Goal: Transaction & Acquisition: Subscribe to service/newsletter

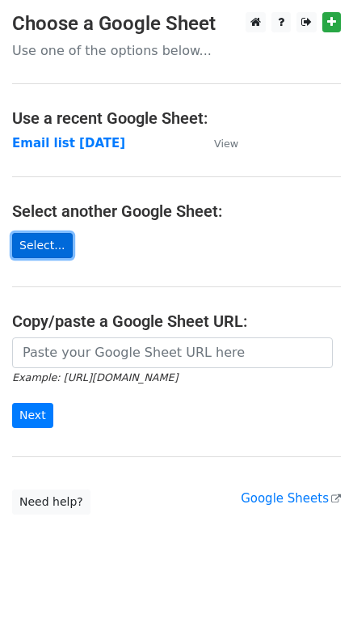
click at [51, 246] on link "Select..." at bounding box center [42, 245] width 61 height 25
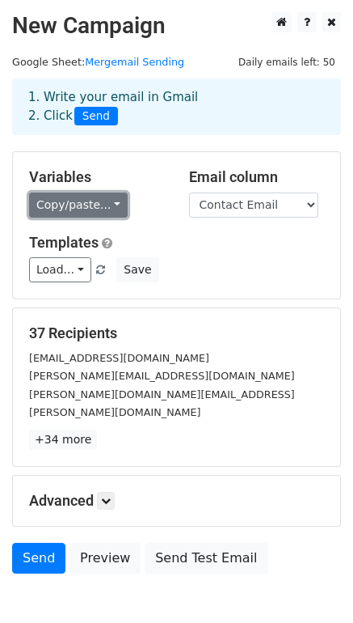
click at [91, 206] on link "Copy/paste..." at bounding box center [78, 204] width 99 height 25
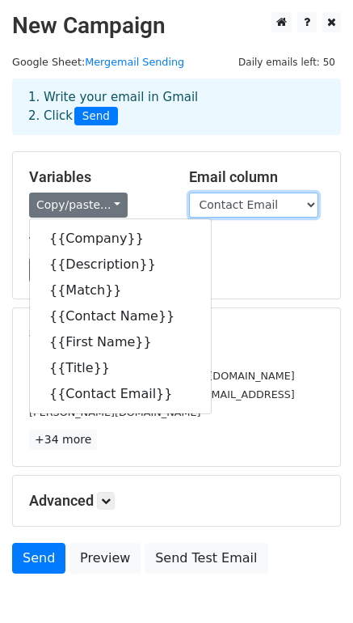
click at [259, 205] on select "Company Description Match Contact Name First Name Title Contact Email" at bounding box center [253, 204] width 129 height 25
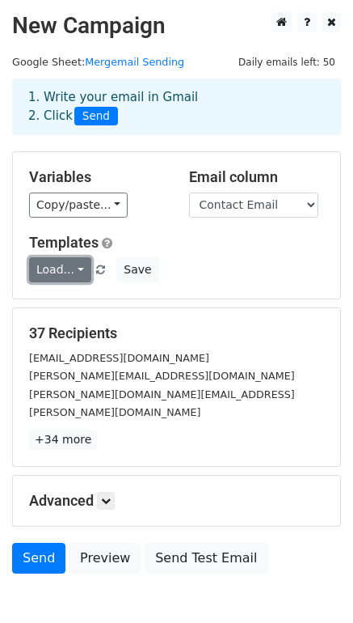
click at [75, 269] on link "Load..." at bounding box center [60, 269] width 62 height 25
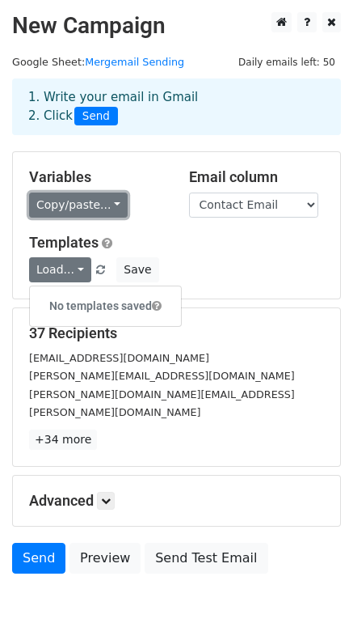
click at [107, 198] on link "Copy/paste..." at bounding box center [78, 204] width 99 height 25
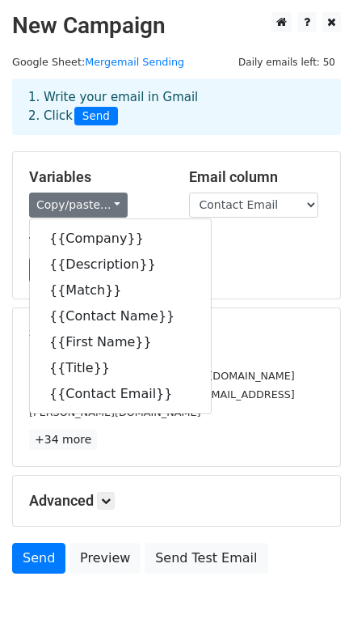
click at [146, 190] on div "Variables Copy/paste... {{Company}} {{Description}} {{Match}} {{Contact Name}} …" at bounding box center [97, 192] width 160 height 49
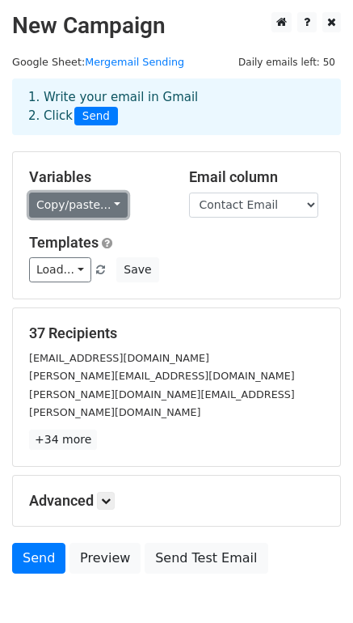
click at [100, 201] on link "Copy/paste..." at bounding box center [78, 204] width 99 height 25
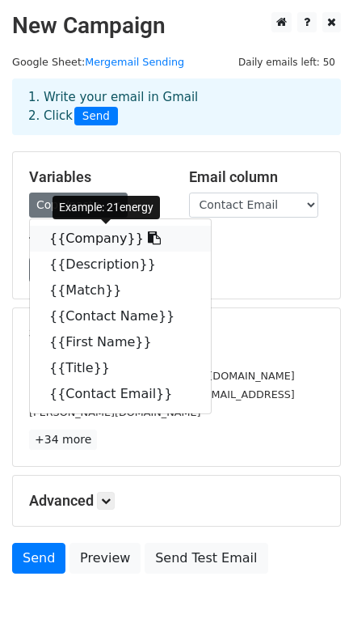
click at [148, 237] on icon at bounding box center [154, 237] width 13 height 13
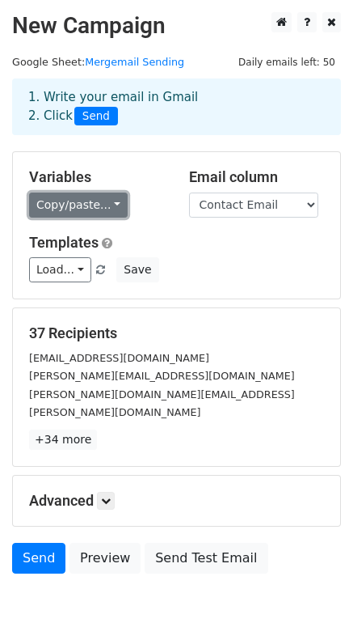
click at [61, 209] on link "Copy/paste..." at bounding box center [78, 204] width 99 height 25
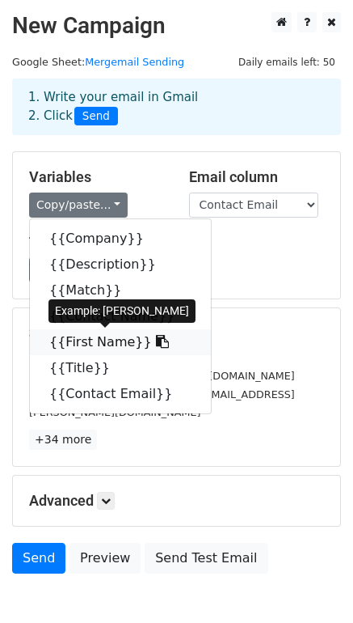
click at [156, 344] on icon at bounding box center [162, 341] width 13 height 13
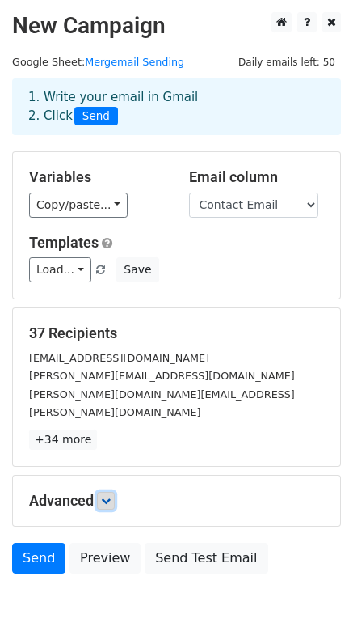
click at [110, 496] on icon at bounding box center [106, 501] width 10 height 10
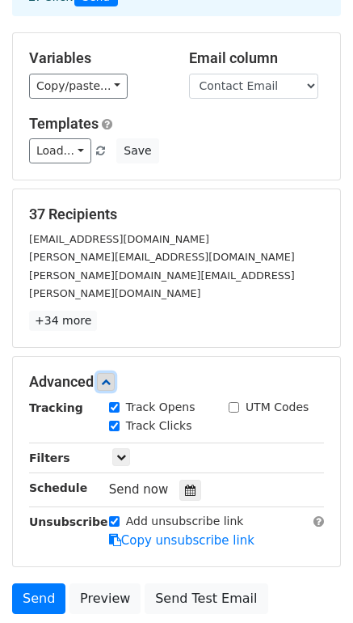
scroll to position [162, 0]
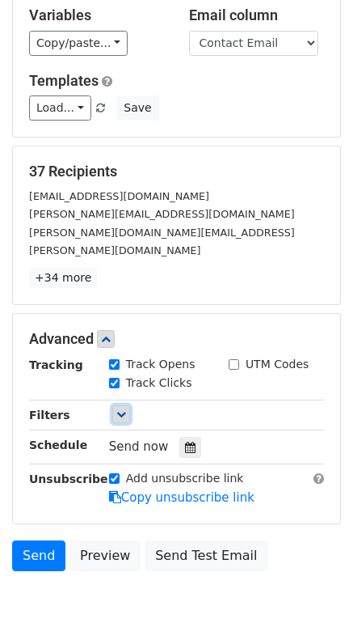
click at [119, 409] on icon at bounding box center [121, 414] width 10 height 10
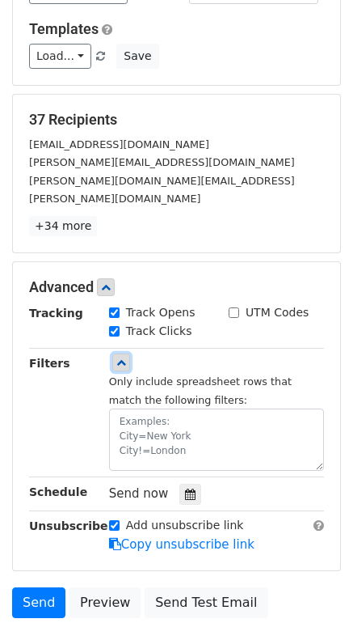
scroll to position [243, 0]
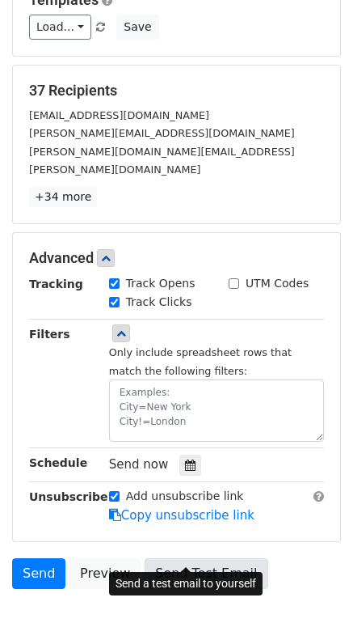
click at [184, 558] on link "Send Test Email" at bounding box center [206, 573] width 123 height 31
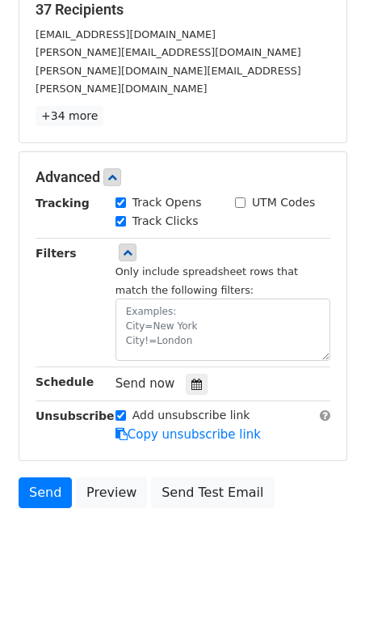
scroll to position [323, 0]
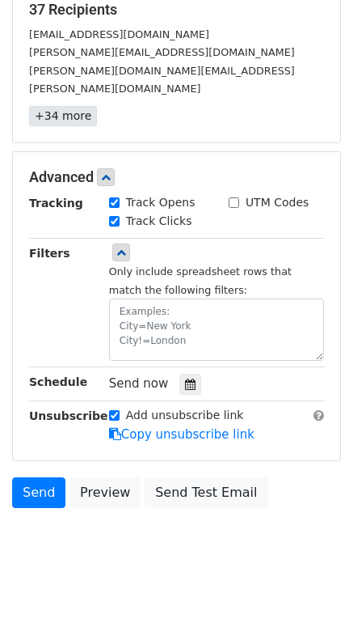
click at [67, 106] on link "+34 more" at bounding box center [63, 116] width 68 height 20
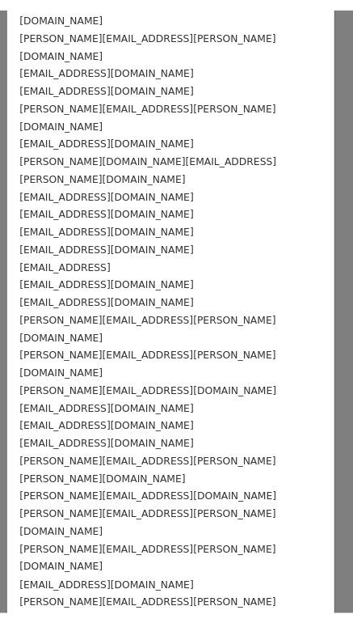
scroll to position [0, 0]
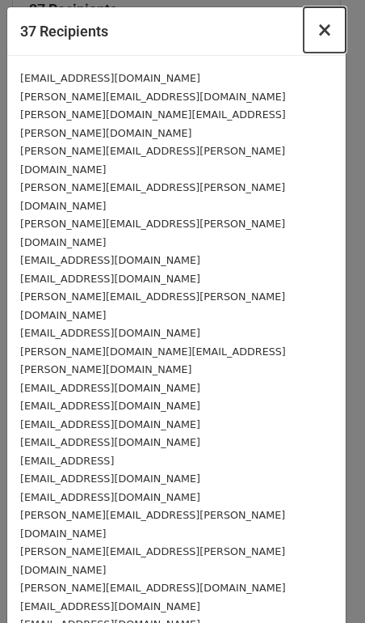
click at [317, 31] on span "×" at bounding box center [325, 30] width 16 height 23
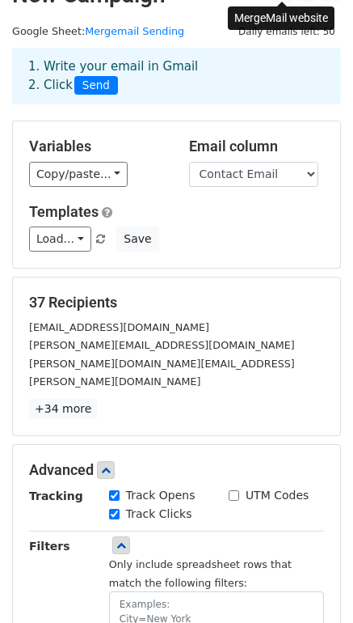
scroll to position [323, 0]
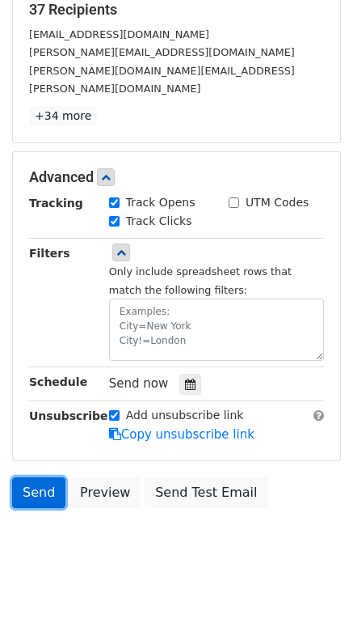
click at [47, 477] on link "Send" at bounding box center [38, 492] width 53 height 31
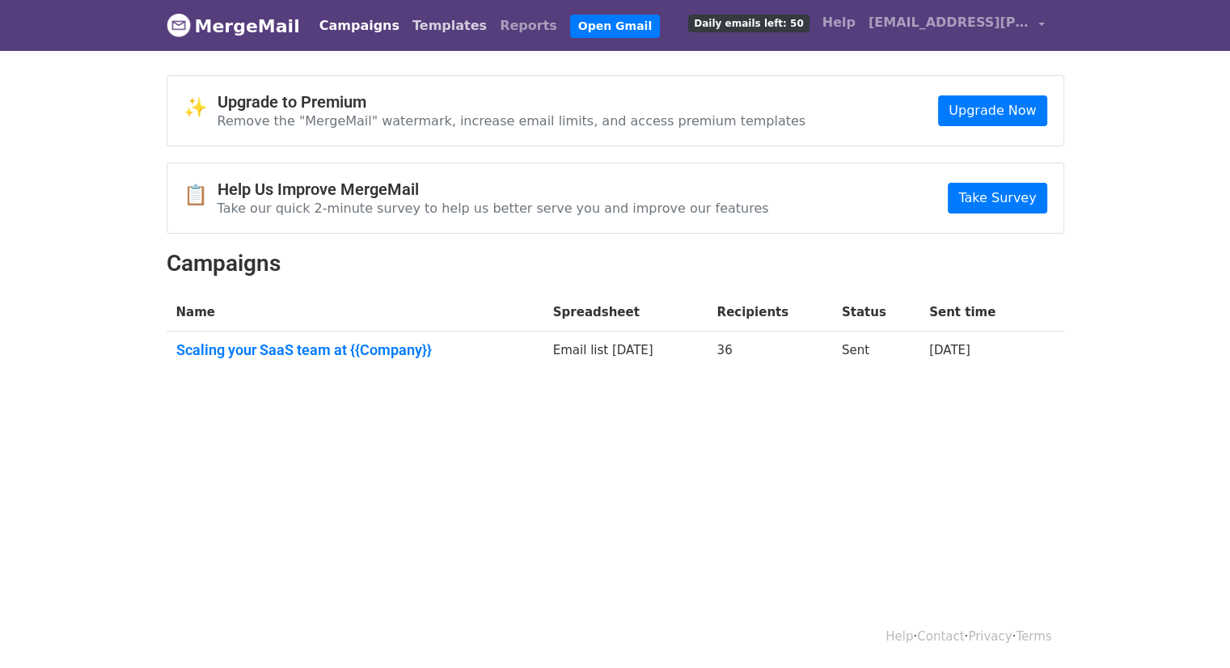
click at [424, 34] on link "Templates" at bounding box center [449, 26] width 87 height 32
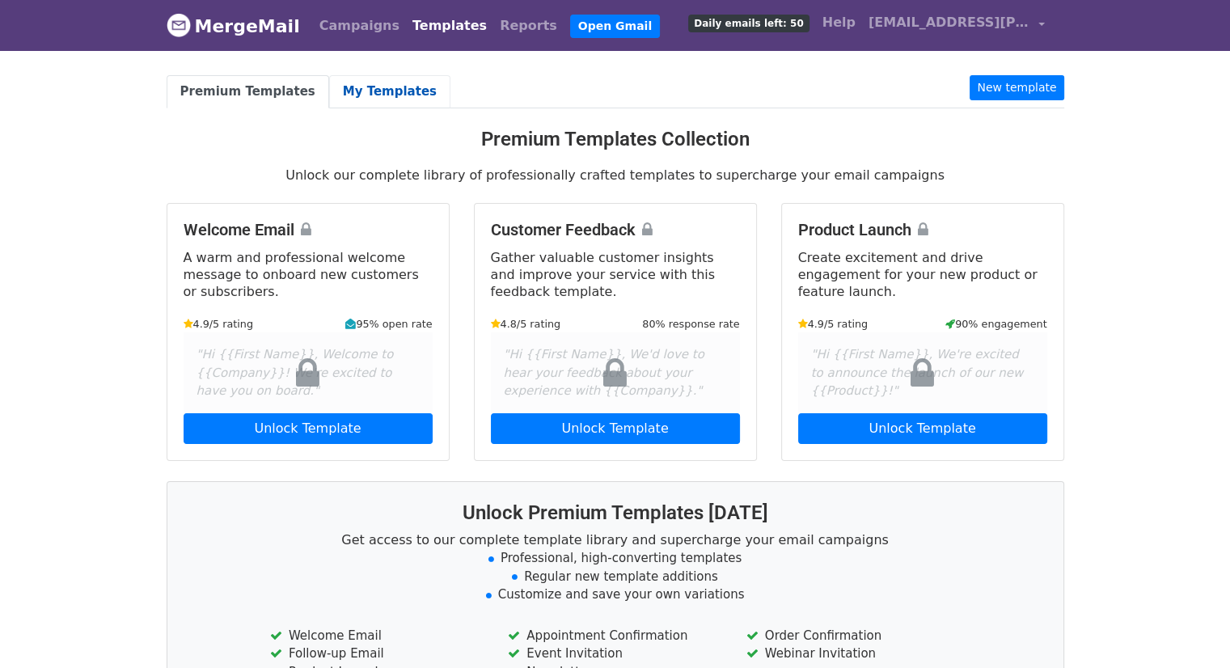
click at [355, 85] on link "My Templates" at bounding box center [389, 91] width 121 height 33
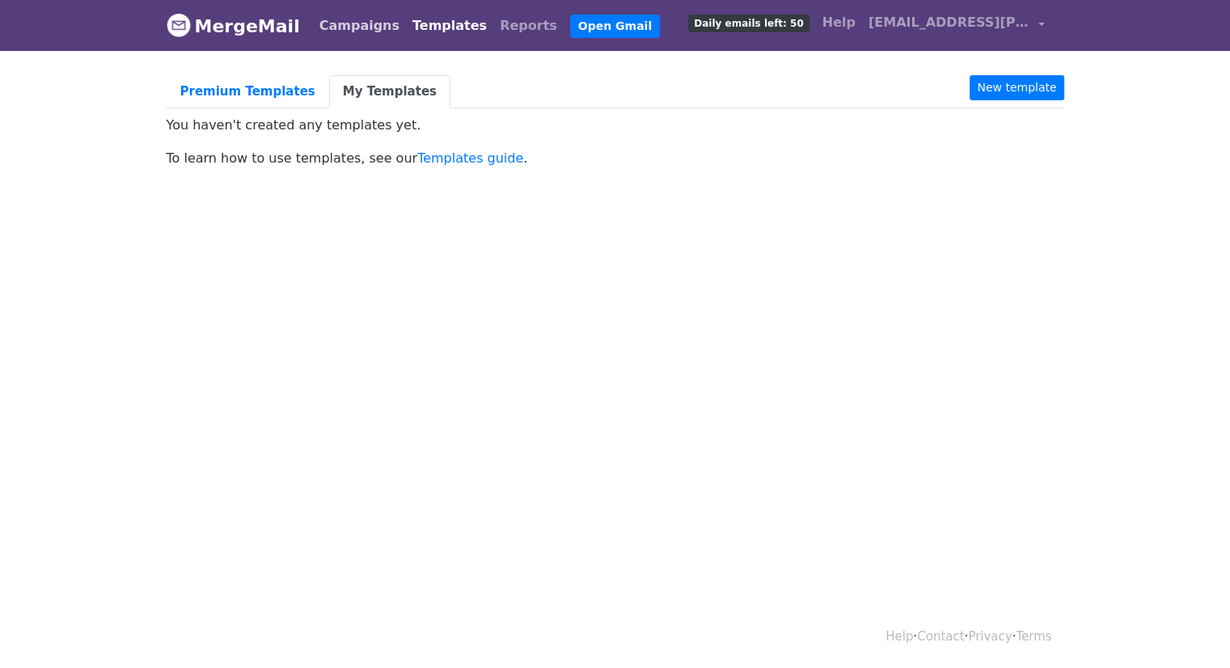
click at [334, 27] on link "Campaigns" at bounding box center [359, 26] width 93 height 32
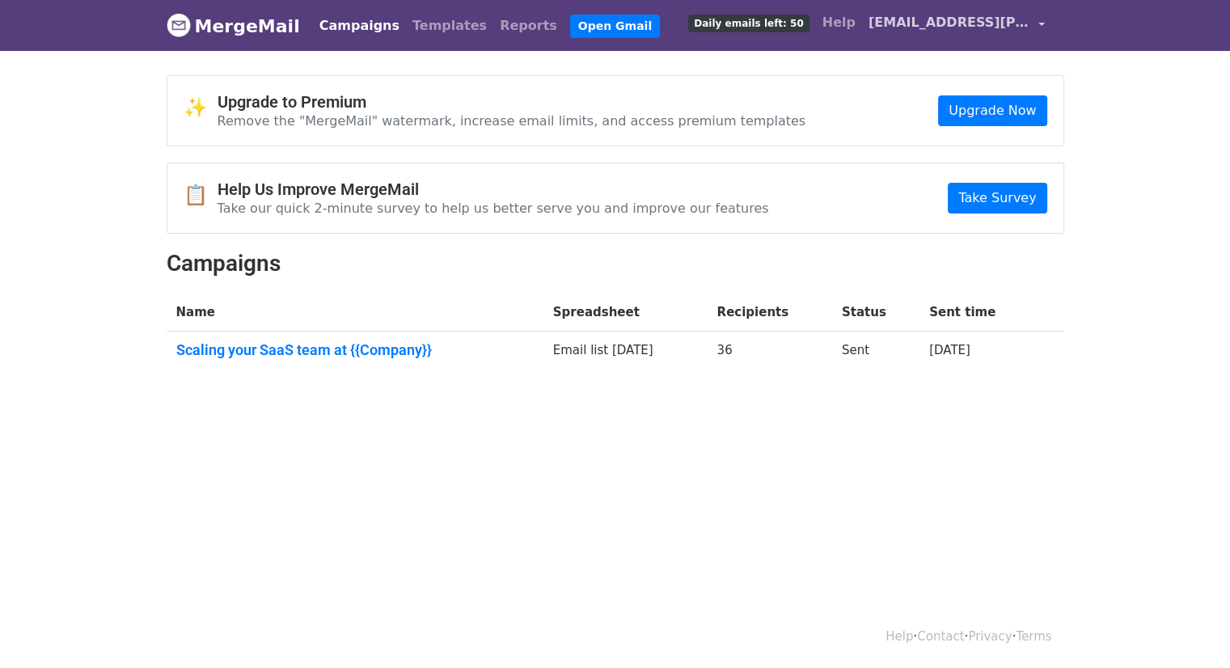
click at [943, 24] on span "[EMAIL_ADDRESS][PERSON_NAME][DOMAIN_NAME]" at bounding box center [949, 22] width 162 height 19
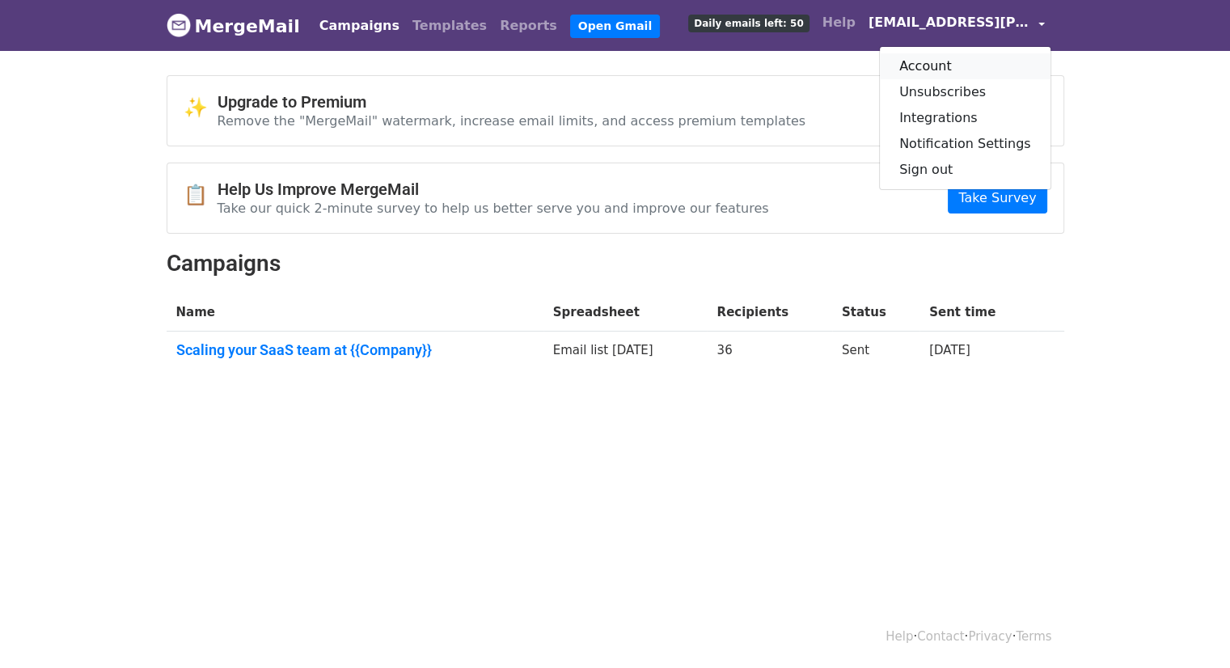
click at [967, 61] on link "Account" at bounding box center [965, 66] width 171 height 26
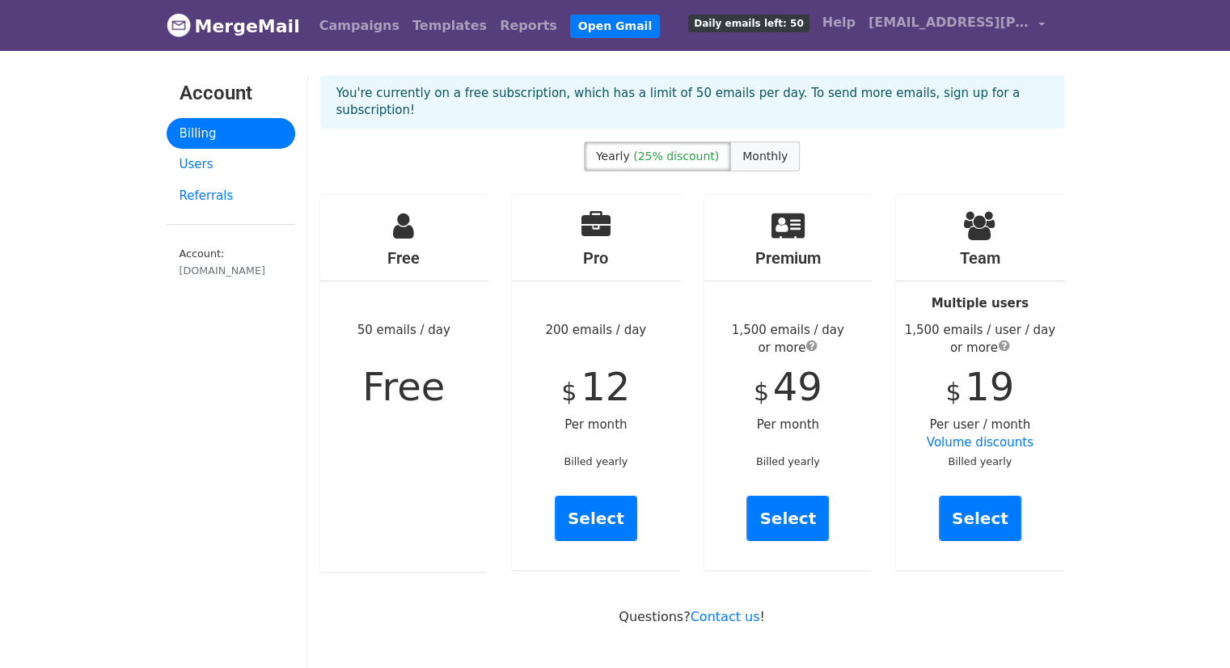
click at [765, 150] on span "Monthly" at bounding box center [764, 156] width 45 height 13
click at [801, 24] on span "Daily emails left: 50" at bounding box center [748, 24] width 120 height 18
click at [1001, 14] on span "[EMAIL_ADDRESS][PERSON_NAME][DOMAIN_NAME]" at bounding box center [949, 22] width 162 height 19
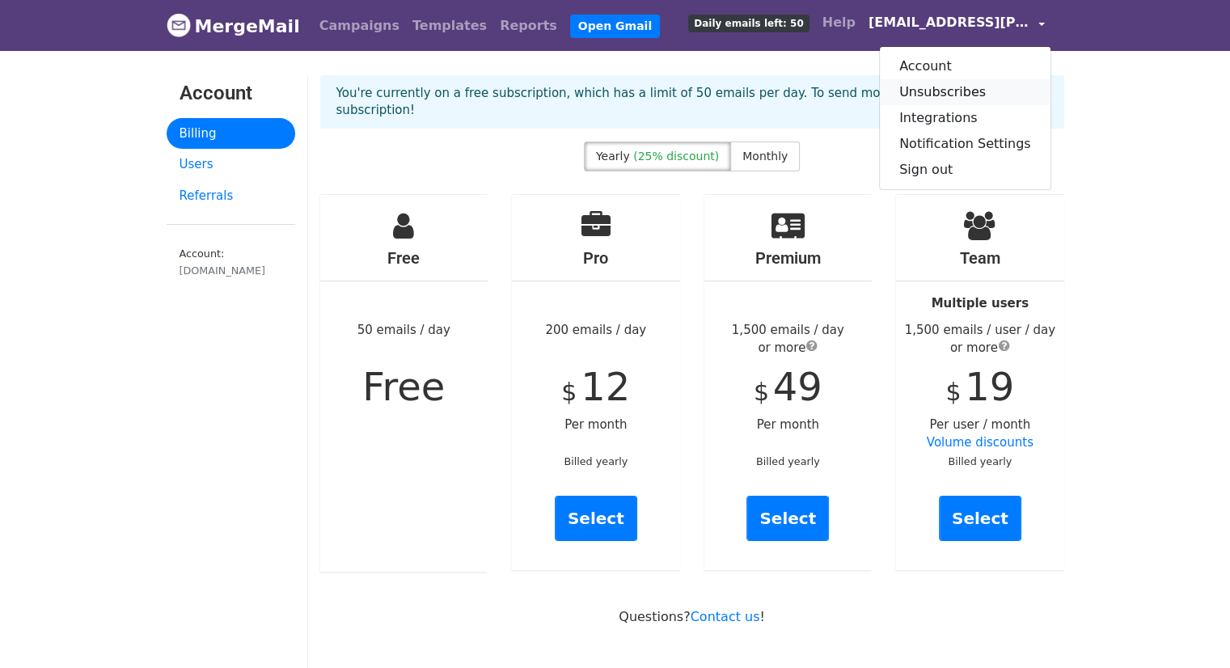
click at [1003, 97] on link "Unsubscribes" at bounding box center [965, 92] width 171 height 26
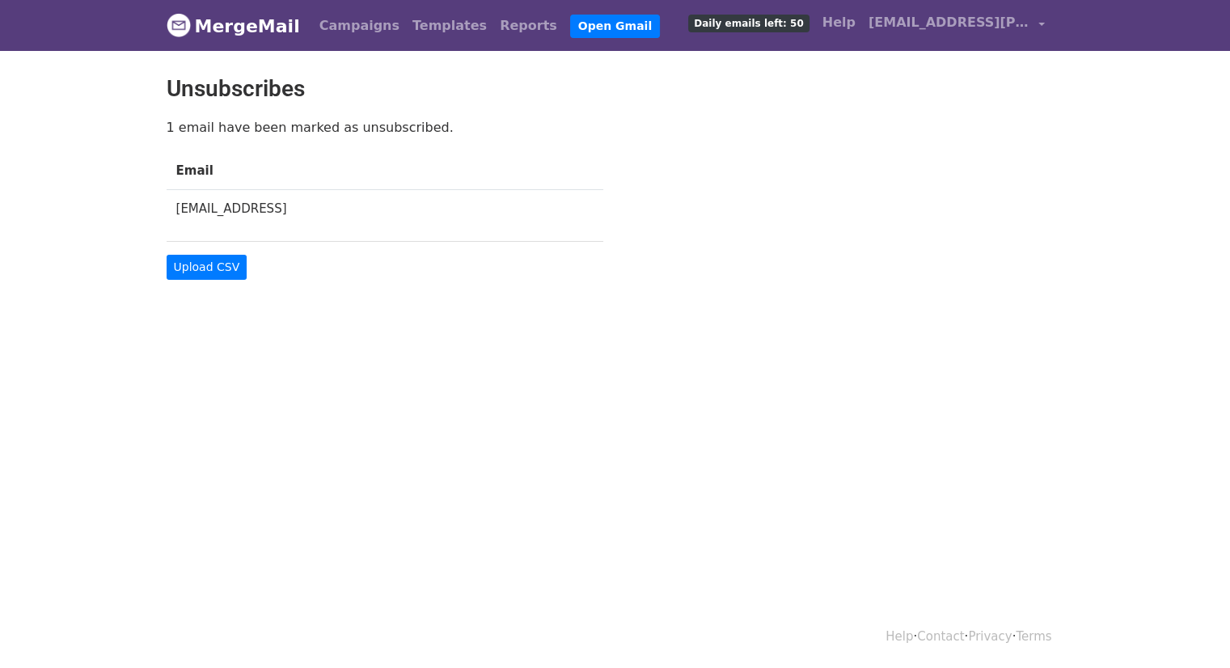
click at [246, 32] on link "MergeMail" at bounding box center [233, 26] width 133 height 34
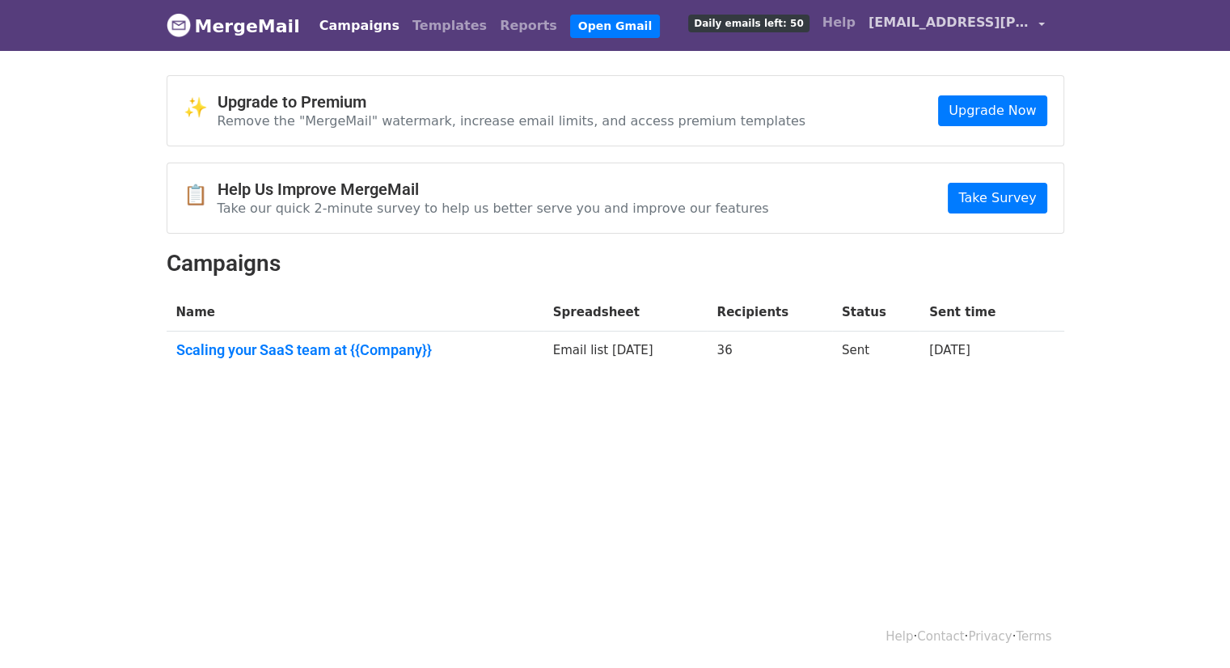
click at [960, 19] on span "[EMAIL_ADDRESS][PERSON_NAME][DOMAIN_NAME]" at bounding box center [949, 22] width 162 height 19
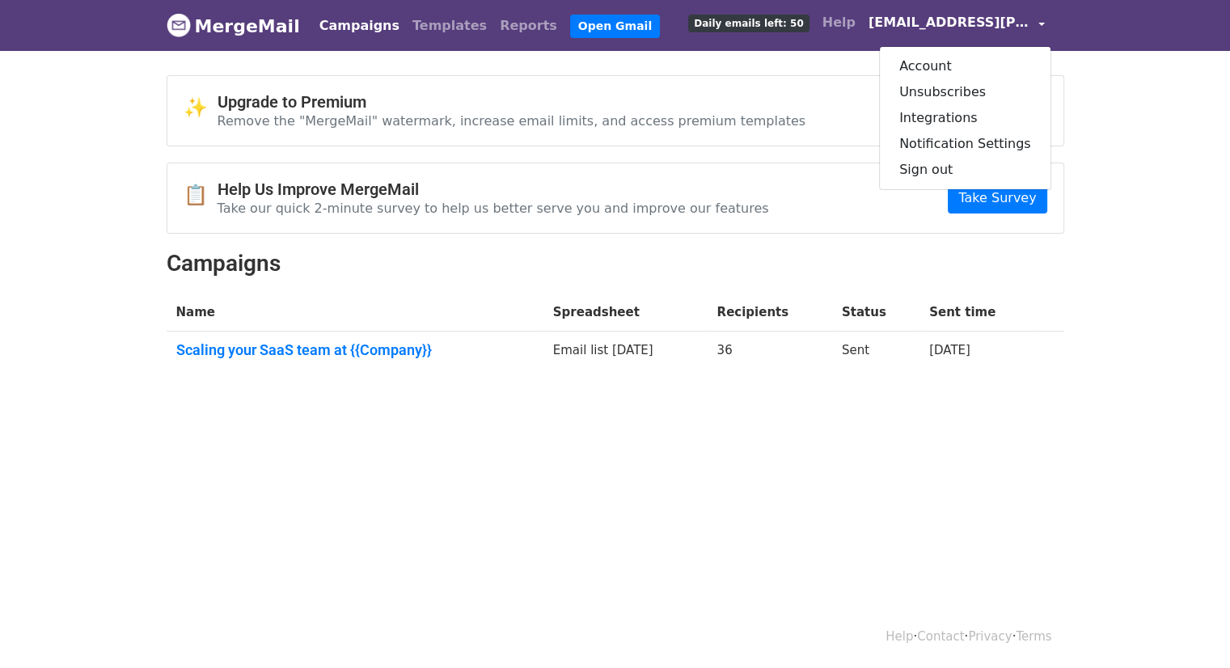
click at [960, 19] on span "[EMAIL_ADDRESS][PERSON_NAME][DOMAIN_NAME]" at bounding box center [949, 22] width 162 height 19
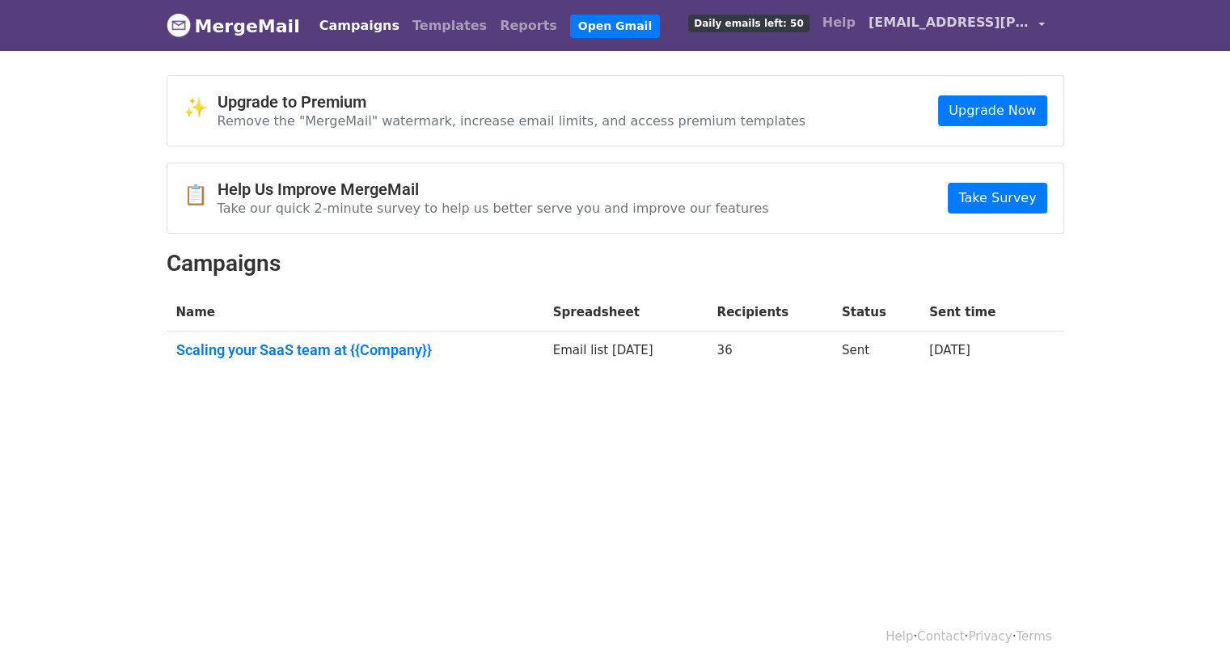
click at [960, 19] on span "[EMAIL_ADDRESS][PERSON_NAME][DOMAIN_NAME]" at bounding box center [949, 22] width 162 height 19
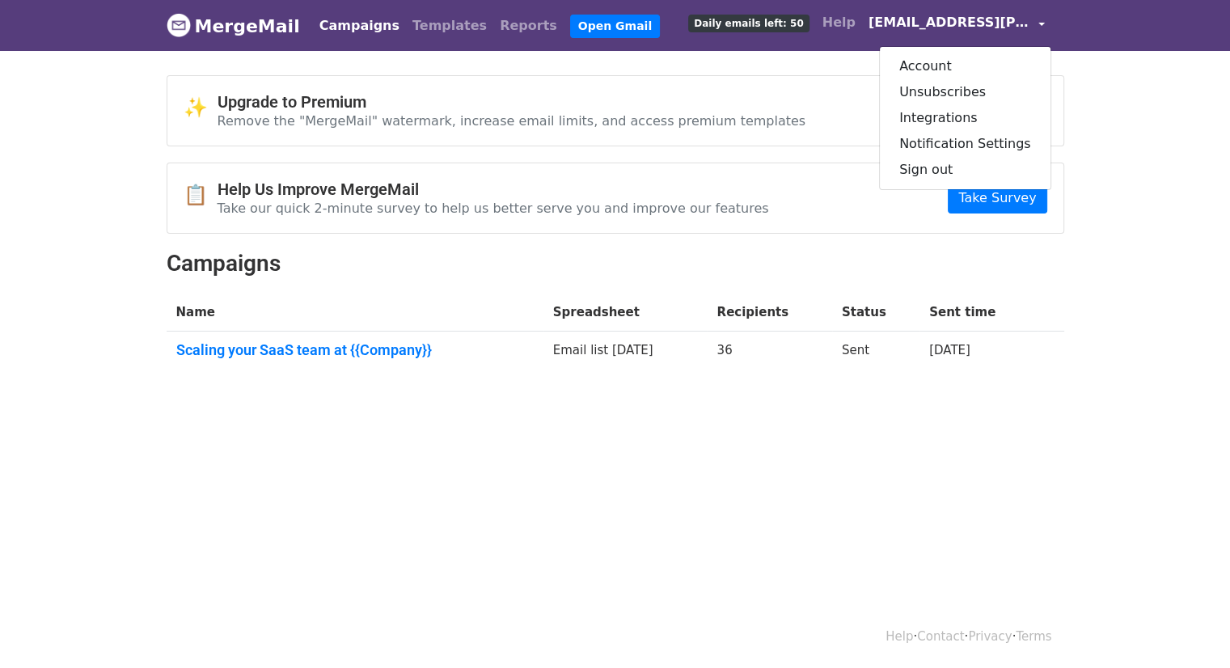
click at [763, 452] on html "MergeMail Campaigns Templates Reports Open Gmail Daily emails left: 50 Help min…" at bounding box center [615, 334] width 1230 height 668
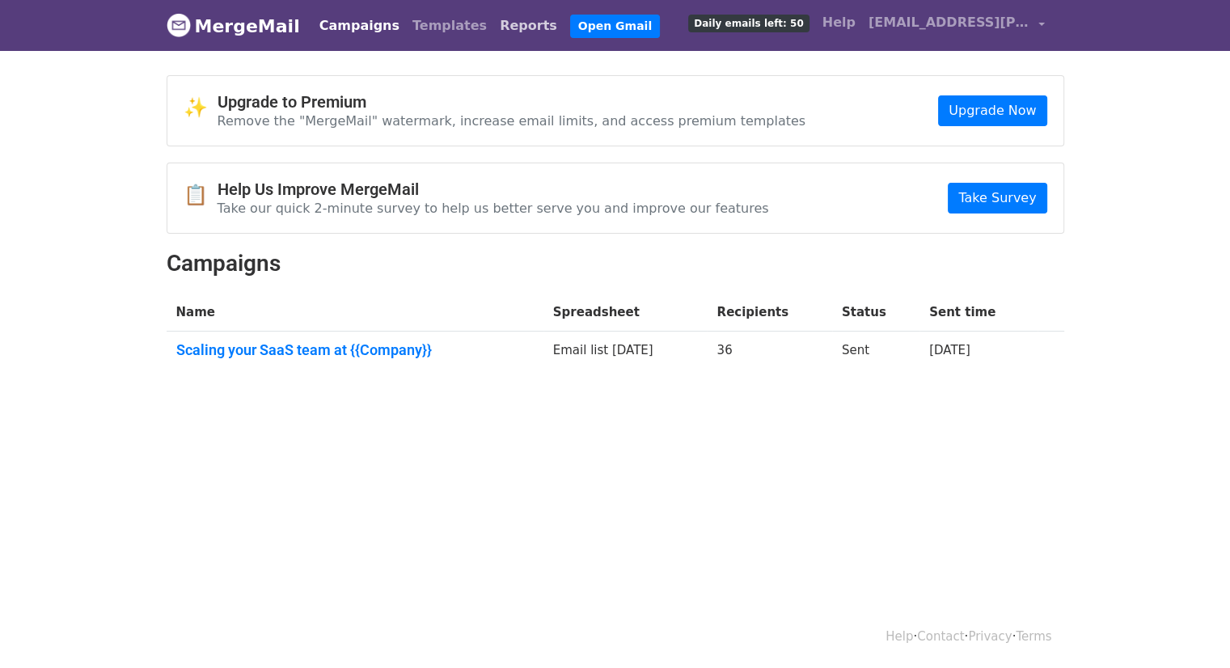
click at [493, 23] on link "Reports" at bounding box center [528, 26] width 70 height 32
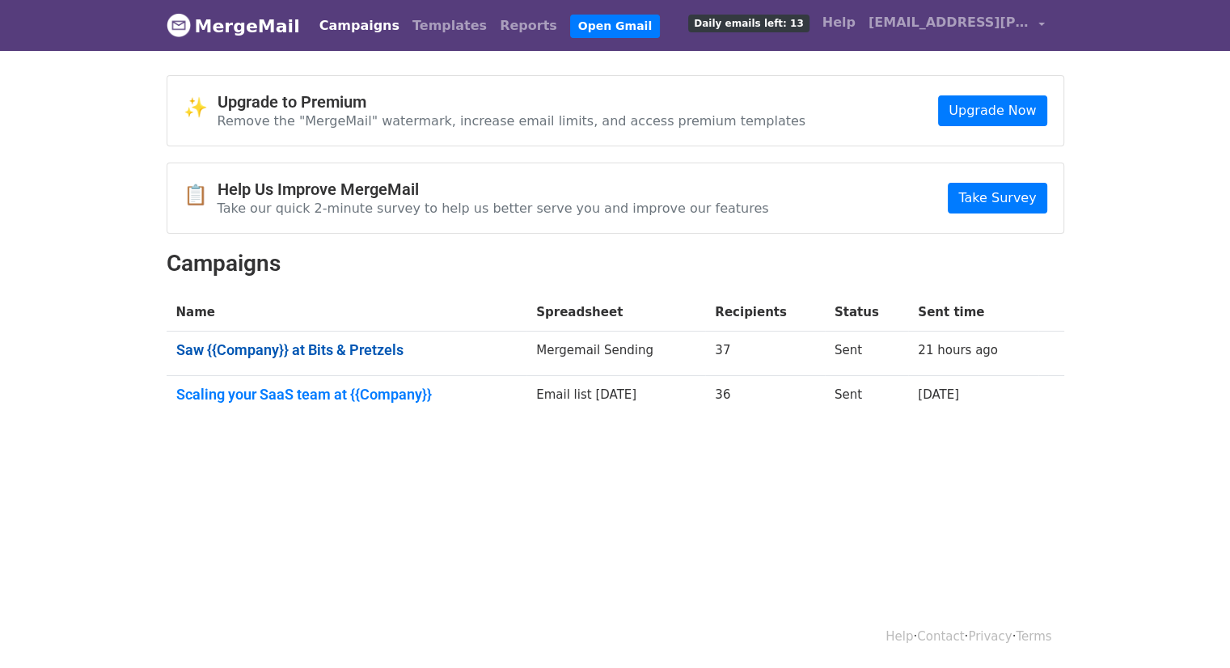
click at [337, 341] on link "Saw {{Company}} at Bits & Pretzels" at bounding box center [346, 350] width 341 height 18
